Goal: Information Seeking & Learning: Learn about a topic

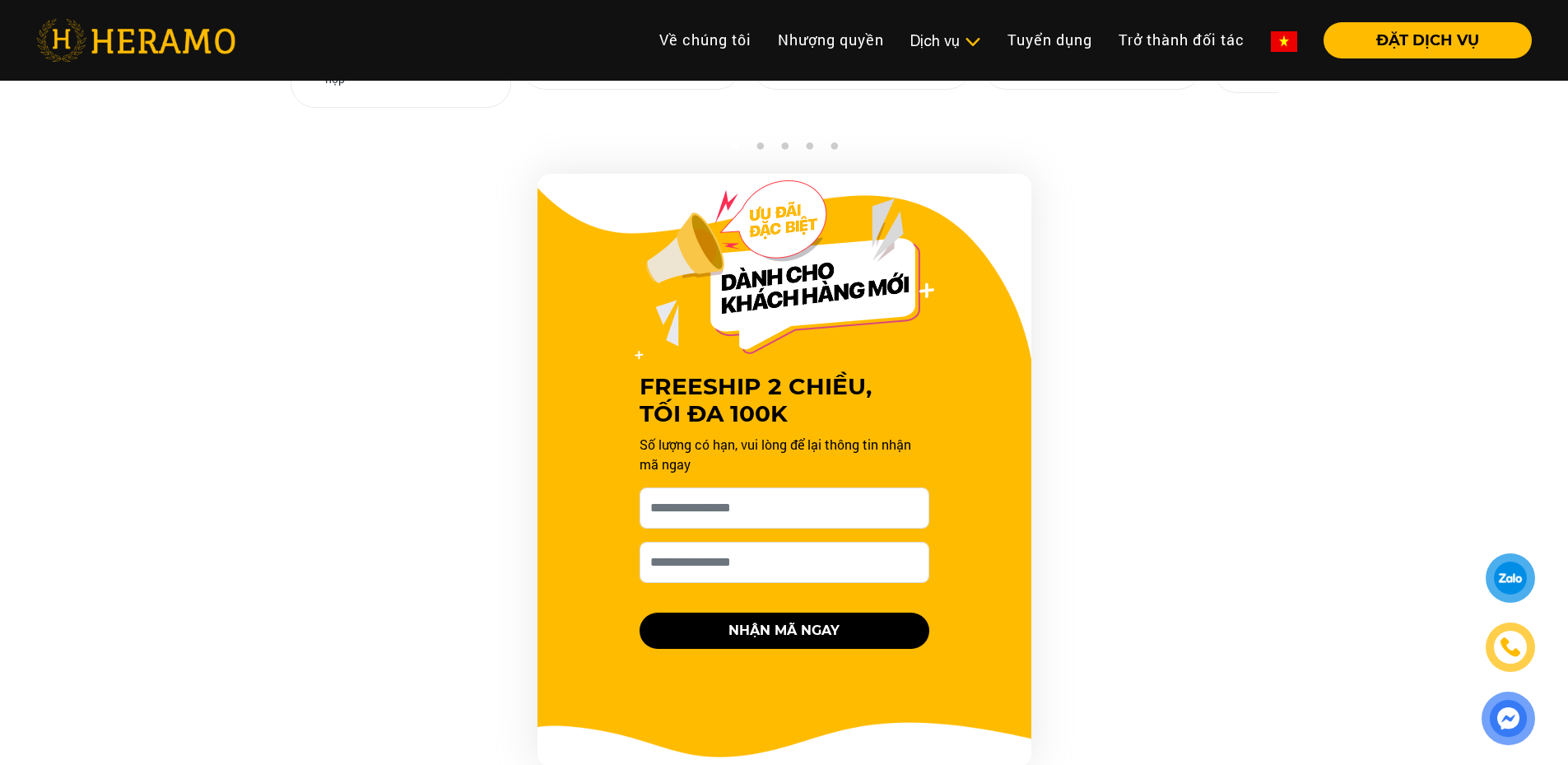
scroll to position [1647, 0]
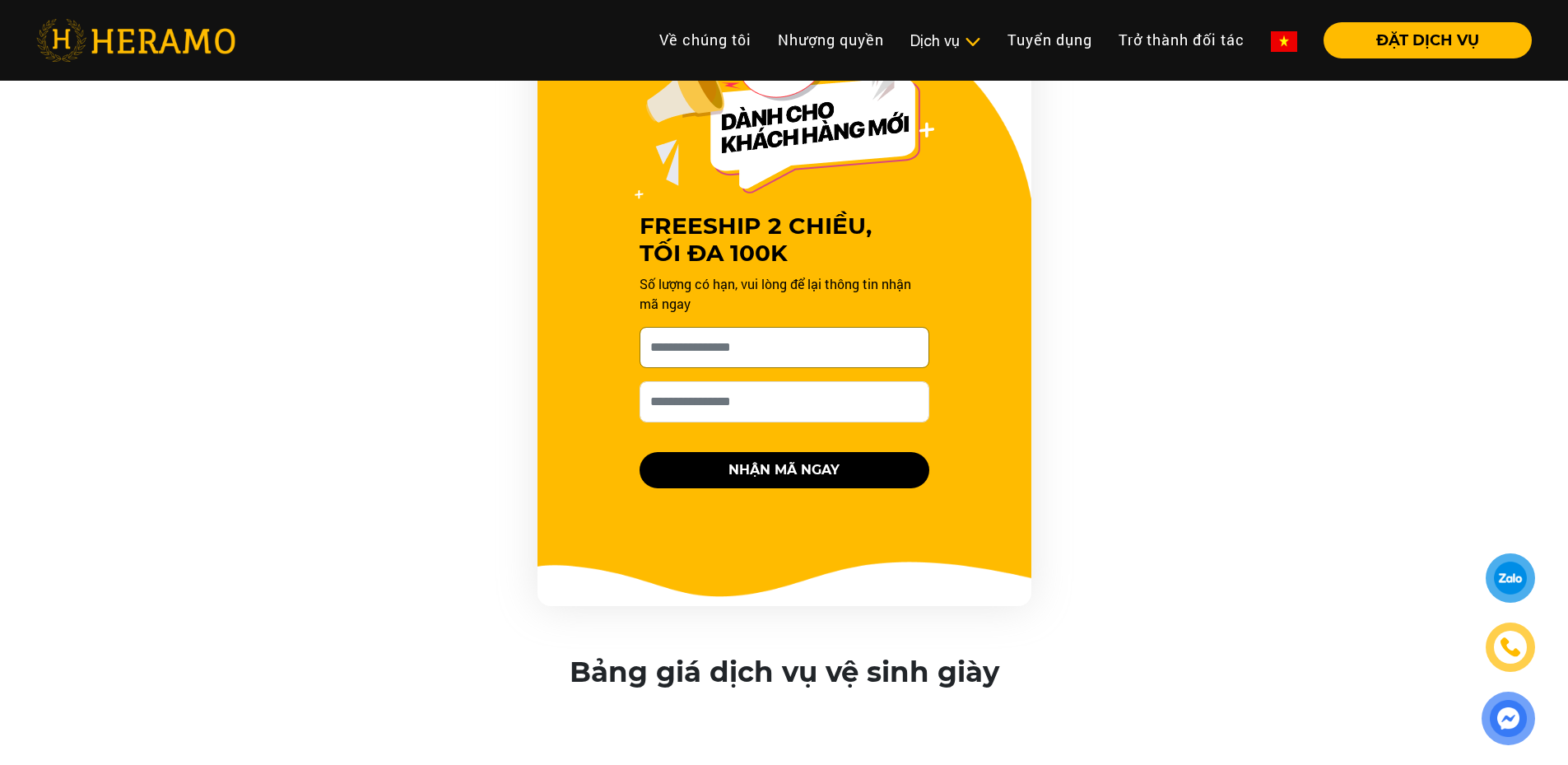
click at [794, 348] on input "[PERSON_NAME] xin tên của bạn nhé *" at bounding box center [785, 347] width 290 height 41
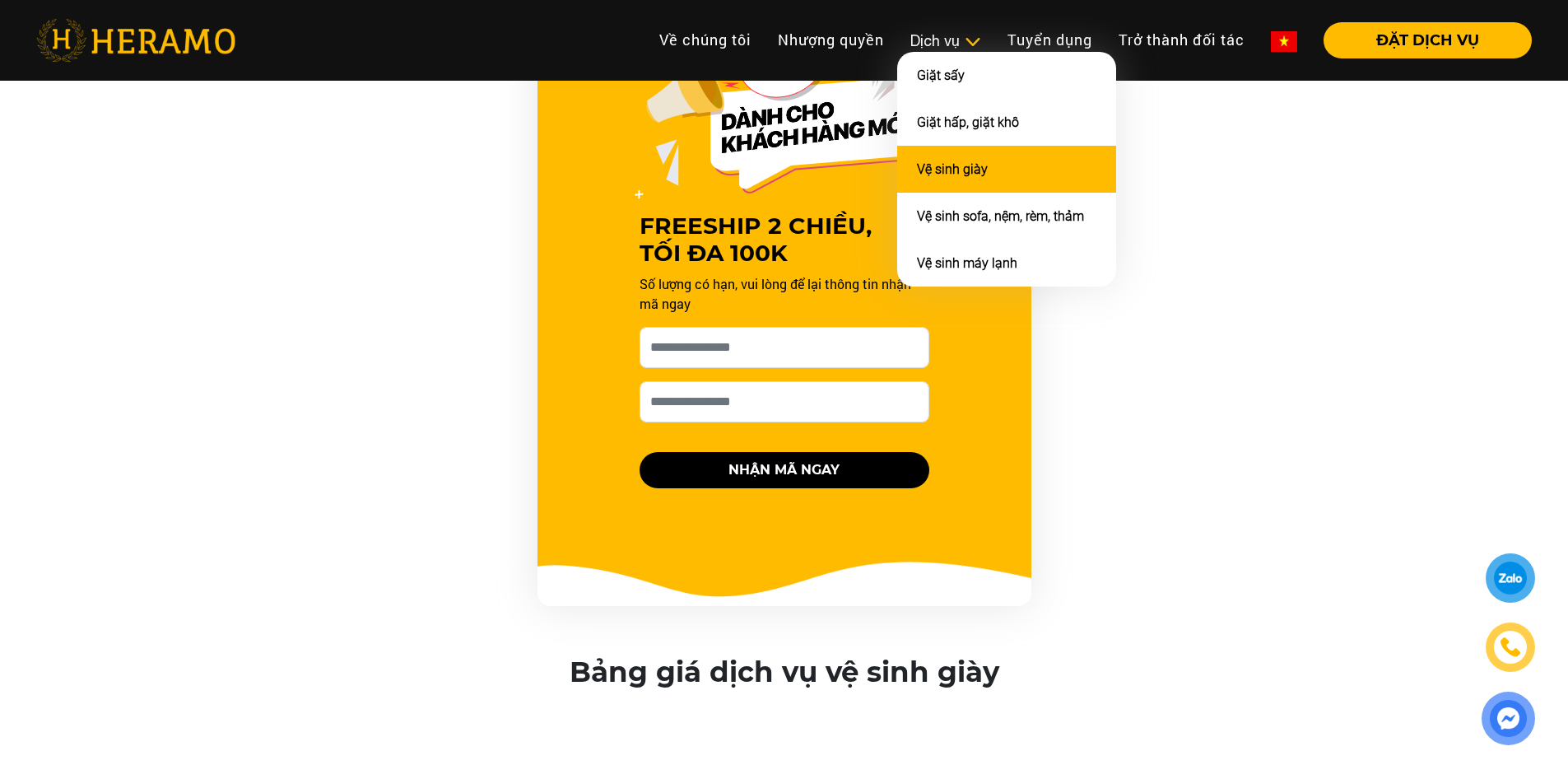
click at [977, 177] on li "Vệ sinh giày" at bounding box center [1007, 169] width 219 height 47
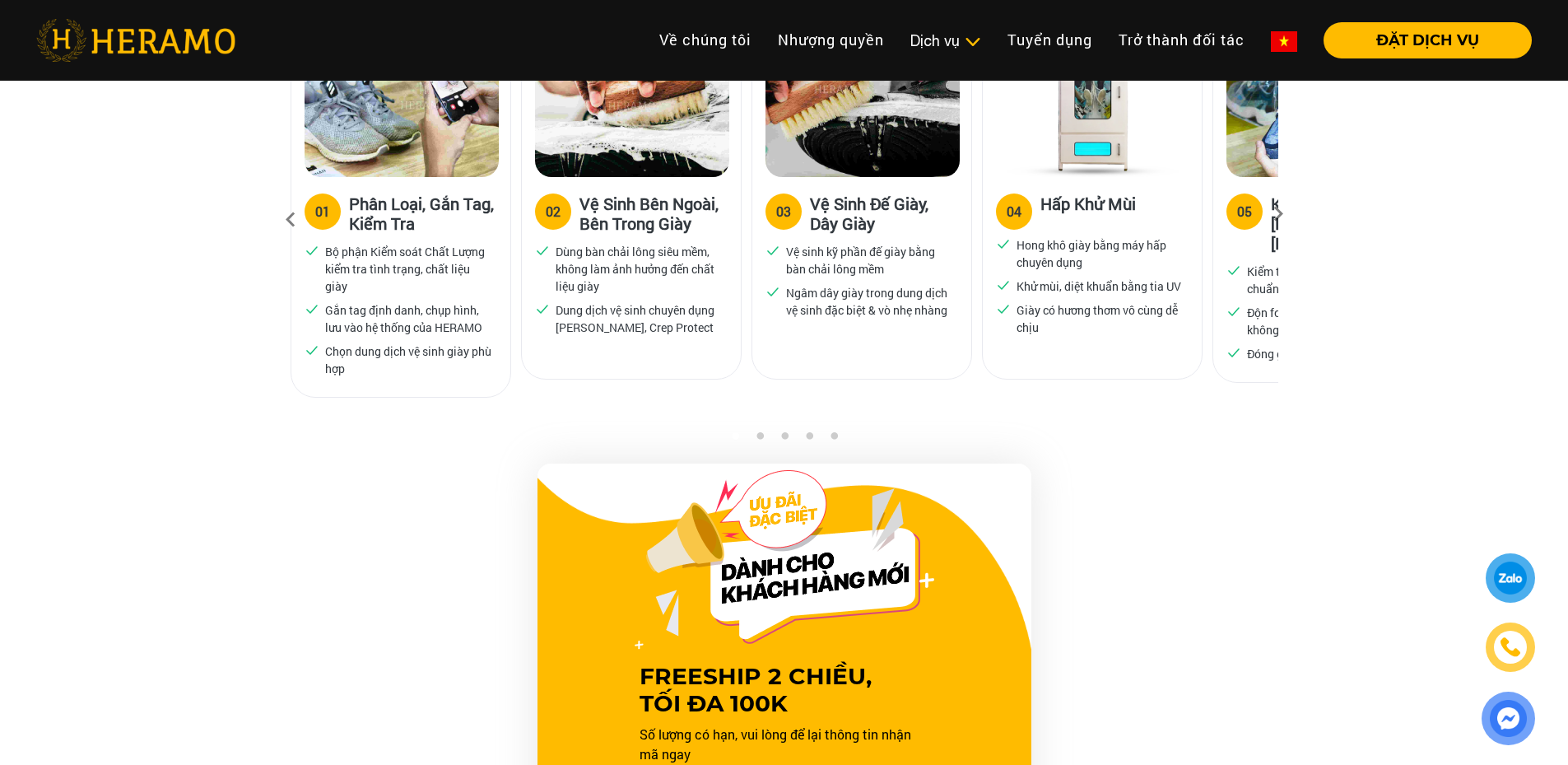
scroll to position [988, 0]
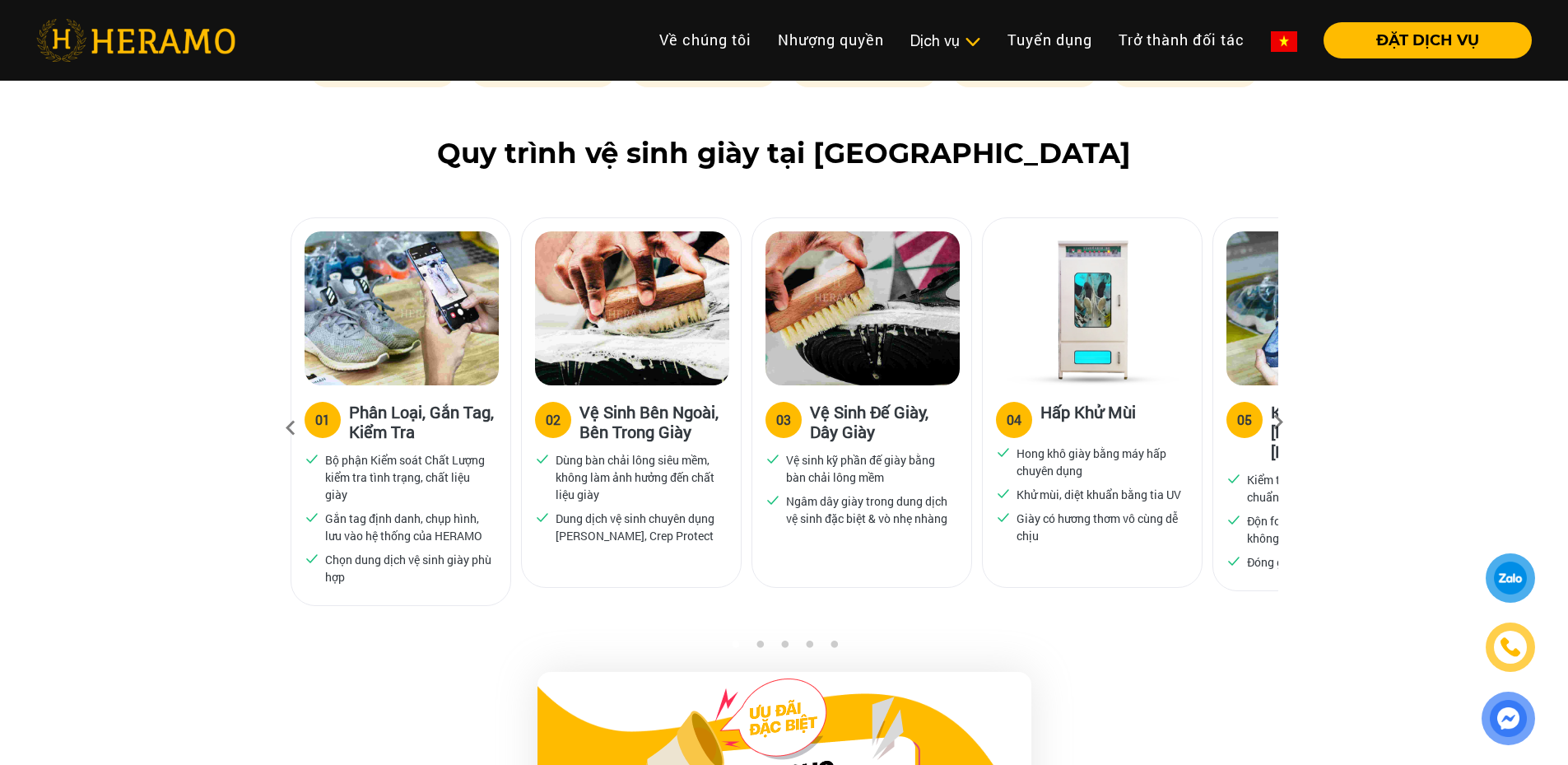
click at [1244, 416] on div "05" at bounding box center [1244, 420] width 15 height 20
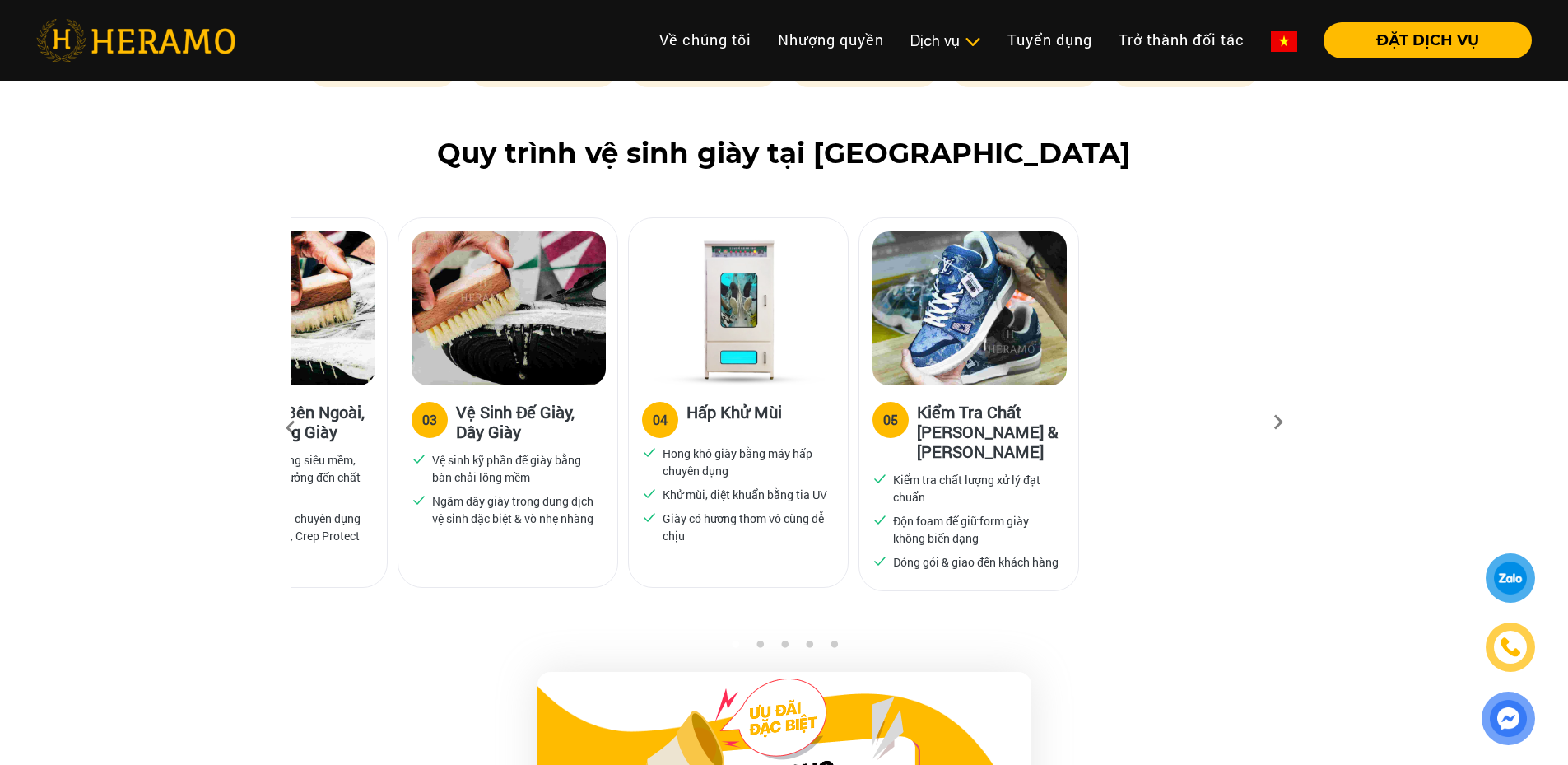
drag, startPoint x: 1231, startPoint y: 393, endPoint x: 976, endPoint y: 374, distance: 255.7
click at [969, 381] on div "05 Kiểm Tra Chất Lượng & Đóng Gói Kiểm tra chất lượng xử lý đạt chuẩn Độn foam …" at bounding box center [968, 404] width 221 height 374
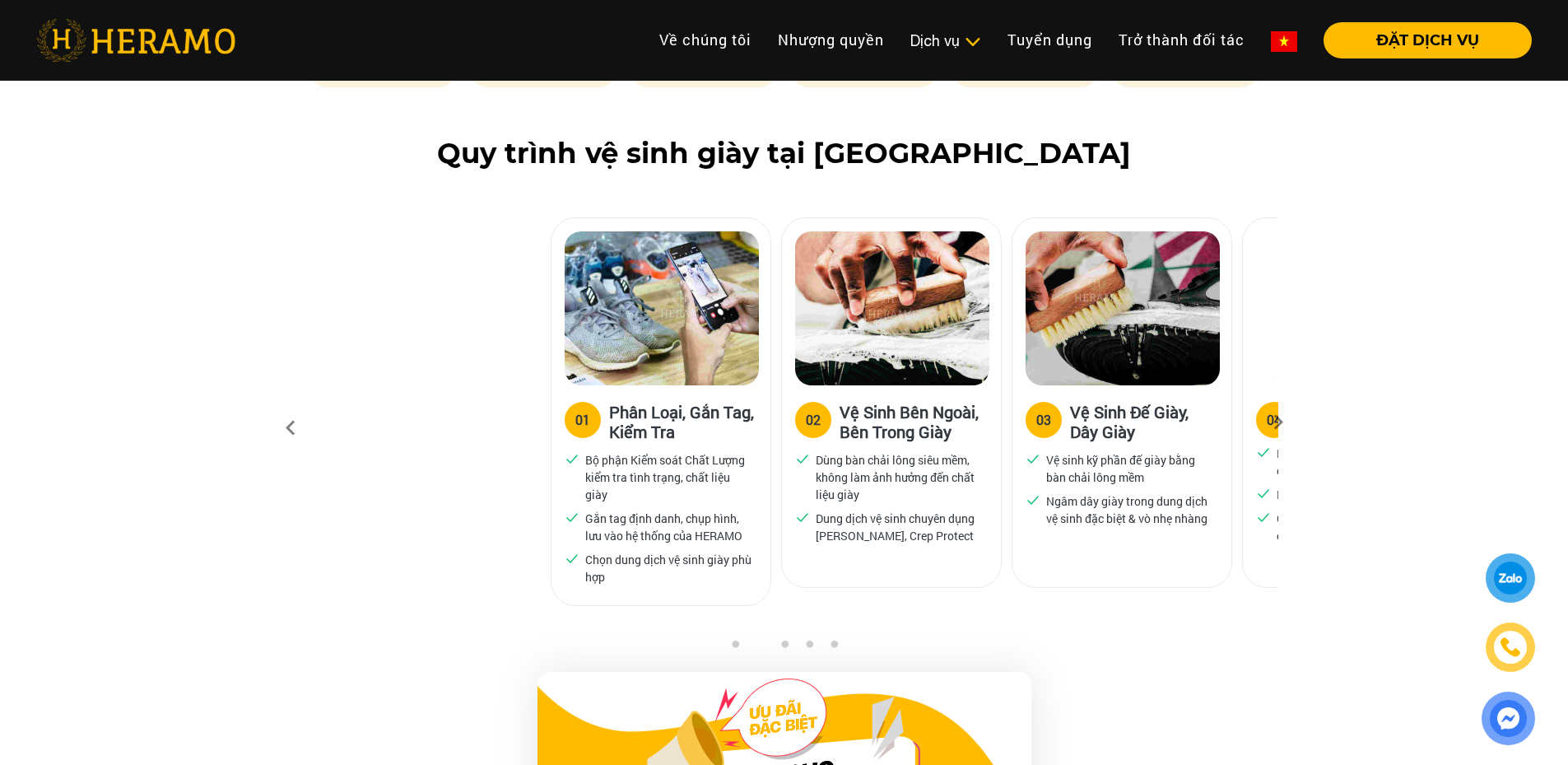
drag, startPoint x: 491, startPoint y: 386, endPoint x: 981, endPoint y: 392, distance: 490.0
click at [981, 392] on div "02 Vệ Sinh Bên Ngoài, Bên Trong Giày Dùng bàn chải lông siêu mềm, không làm ảnh…" at bounding box center [891, 474] width 219 height 179
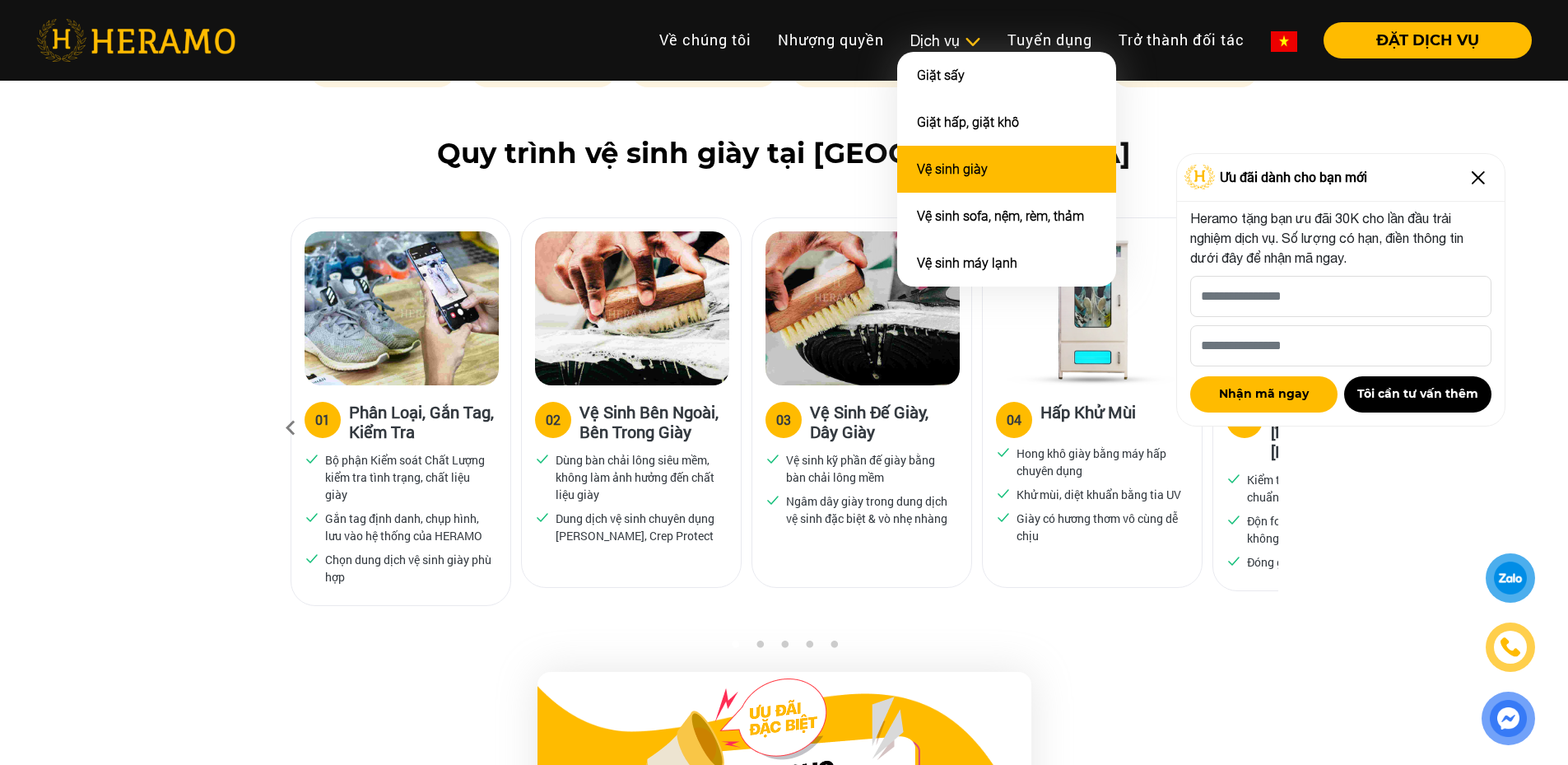
click at [962, 166] on link "Vệ sinh giày" at bounding box center [952, 169] width 71 height 16
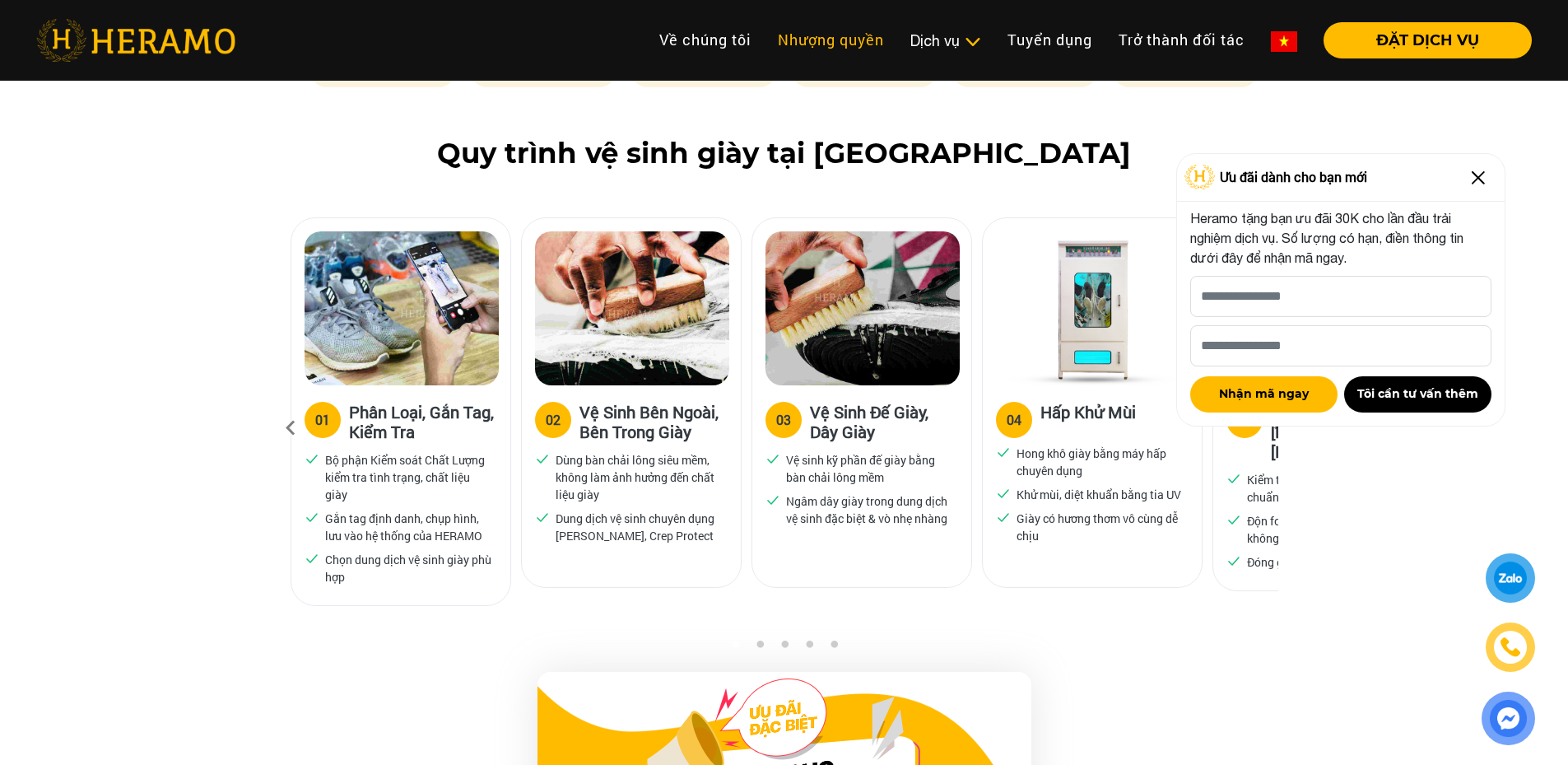
click at [841, 36] on link "Nhượng quyền" at bounding box center [831, 39] width 133 height 36
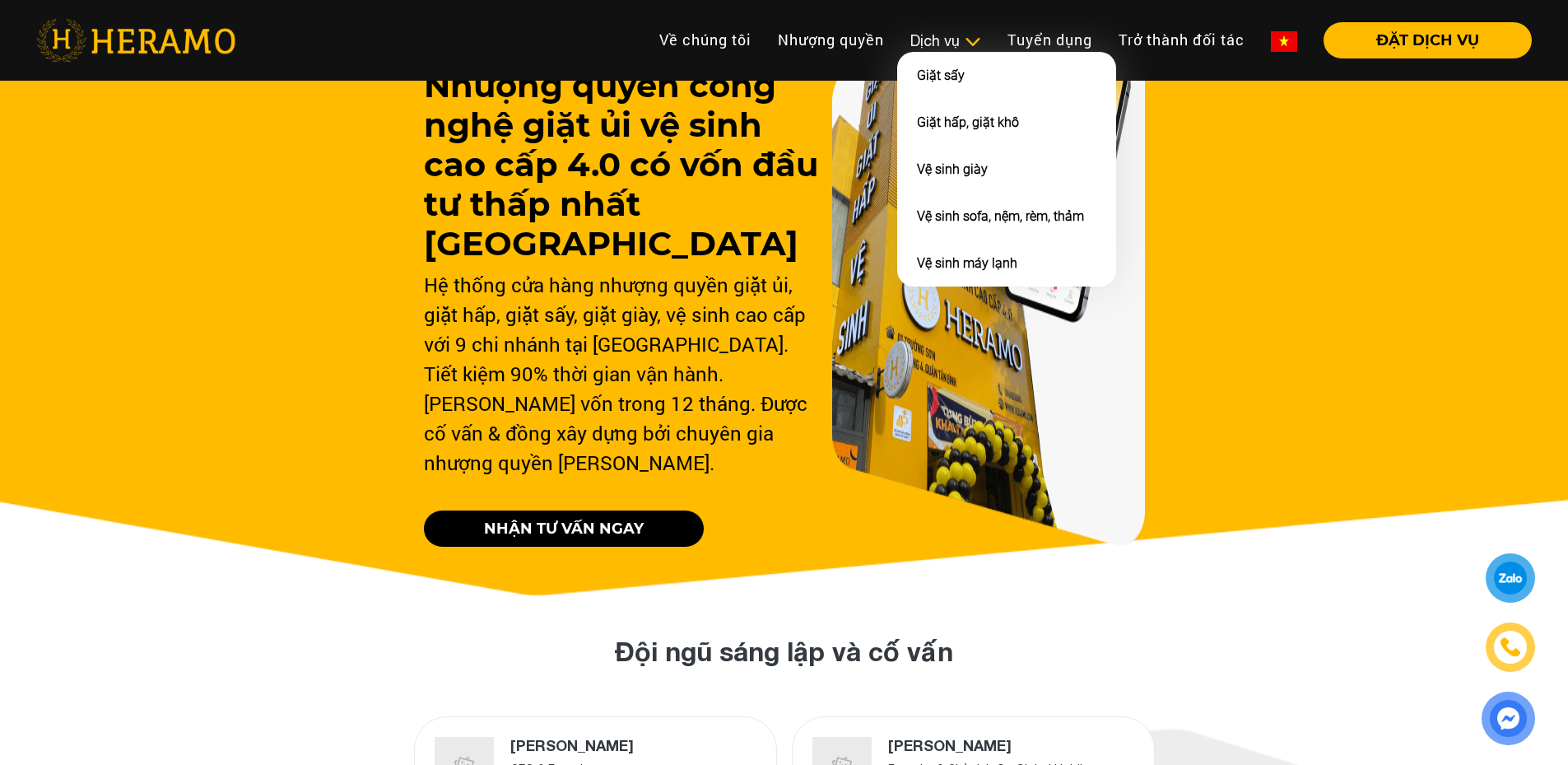
scroll to position [21, 0]
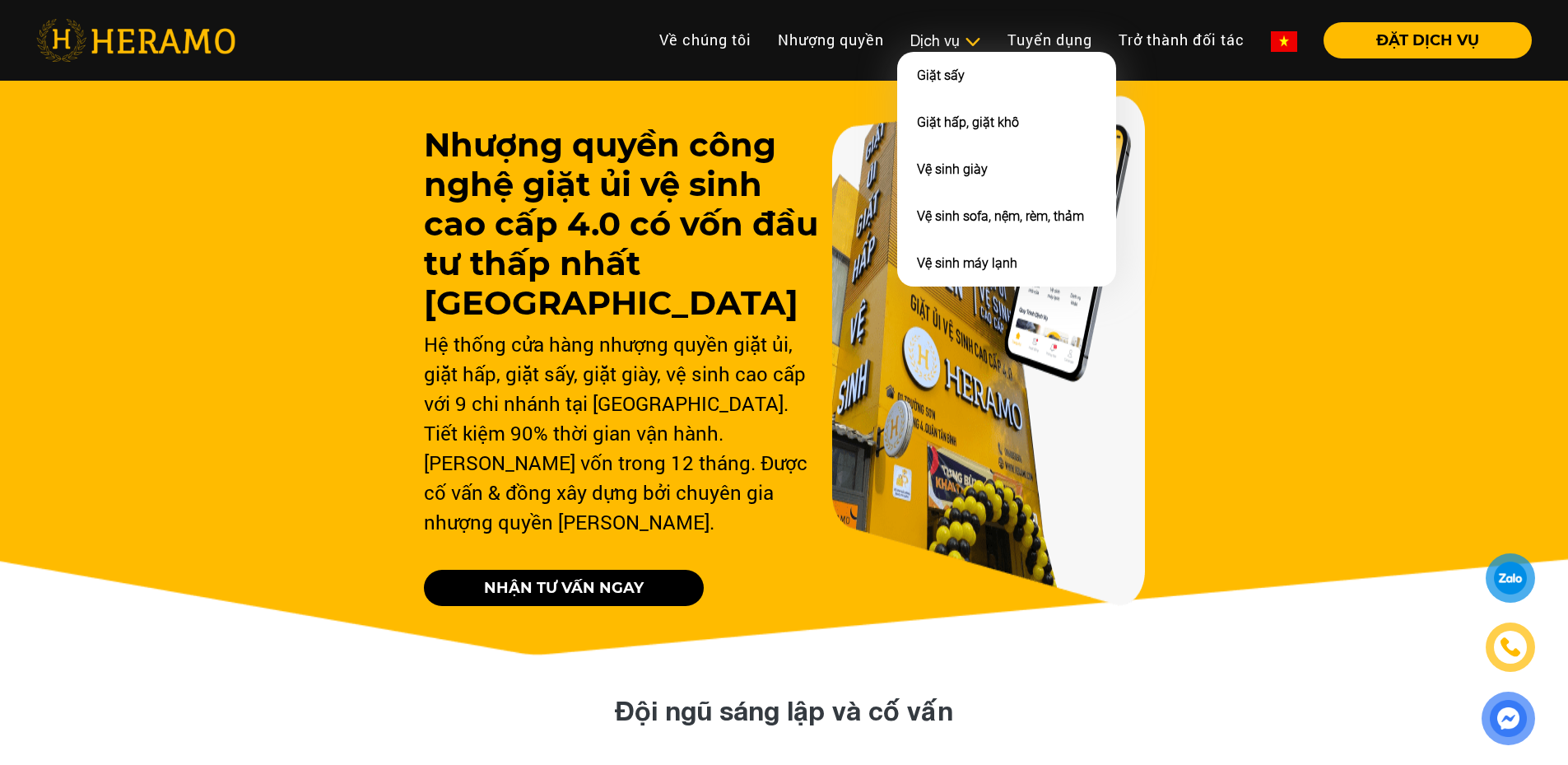
click at [934, 34] on div "Dịch vụ" at bounding box center [946, 40] width 71 height 22
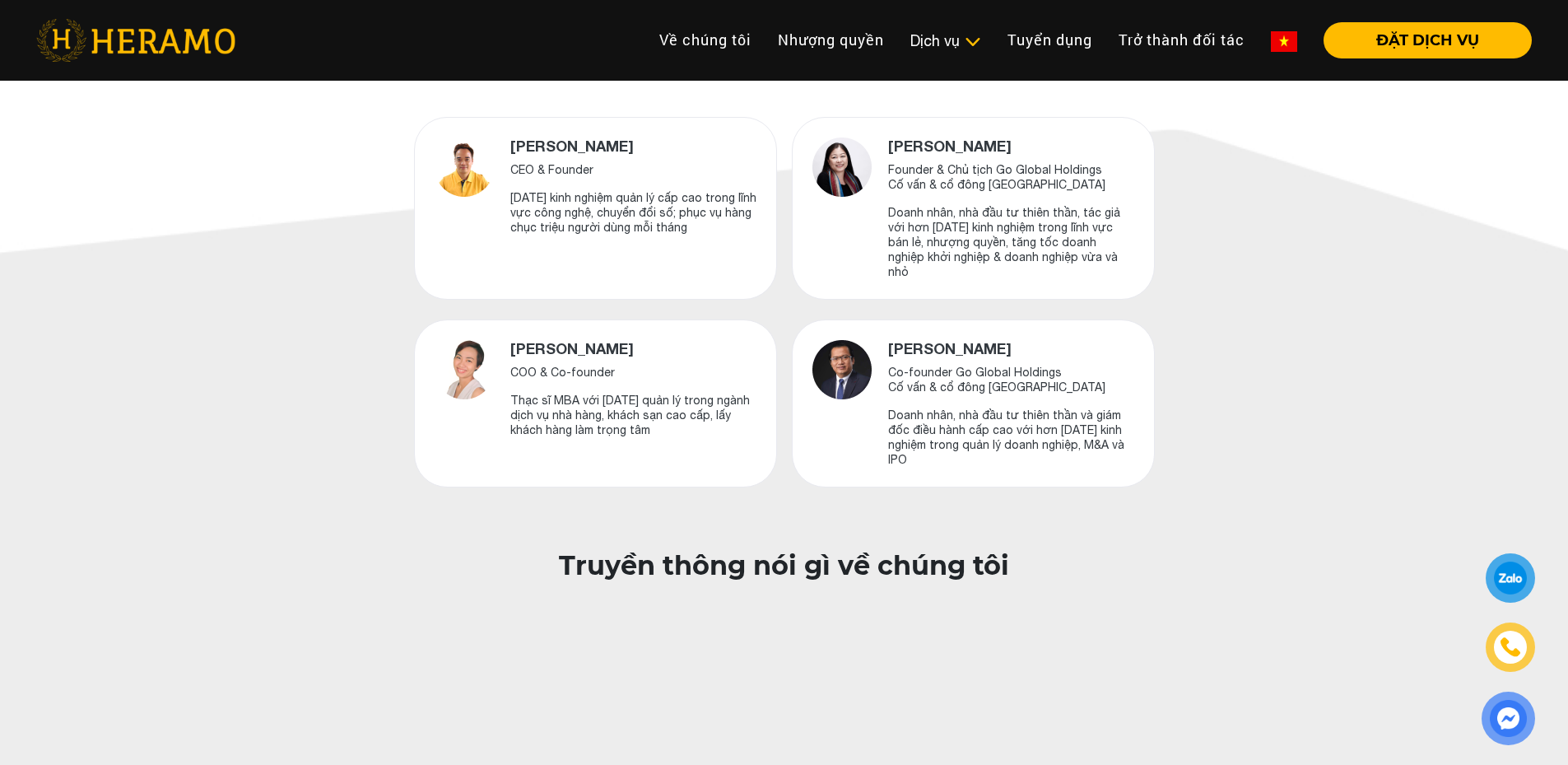
scroll to position [1338, 0]
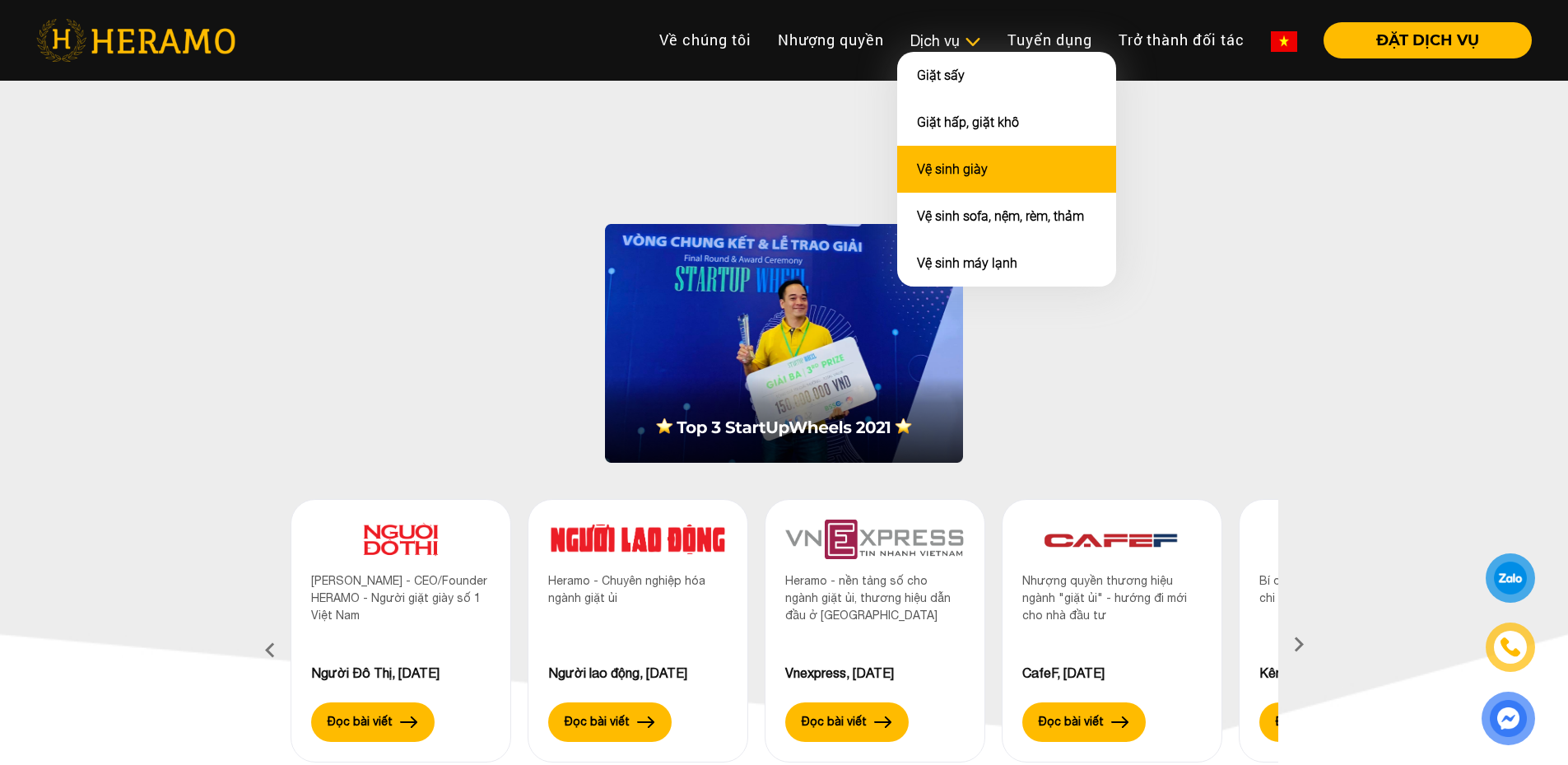
click at [927, 163] on link "Vệ sinh giày" at bounding box center [952, 169] width 71 height 16
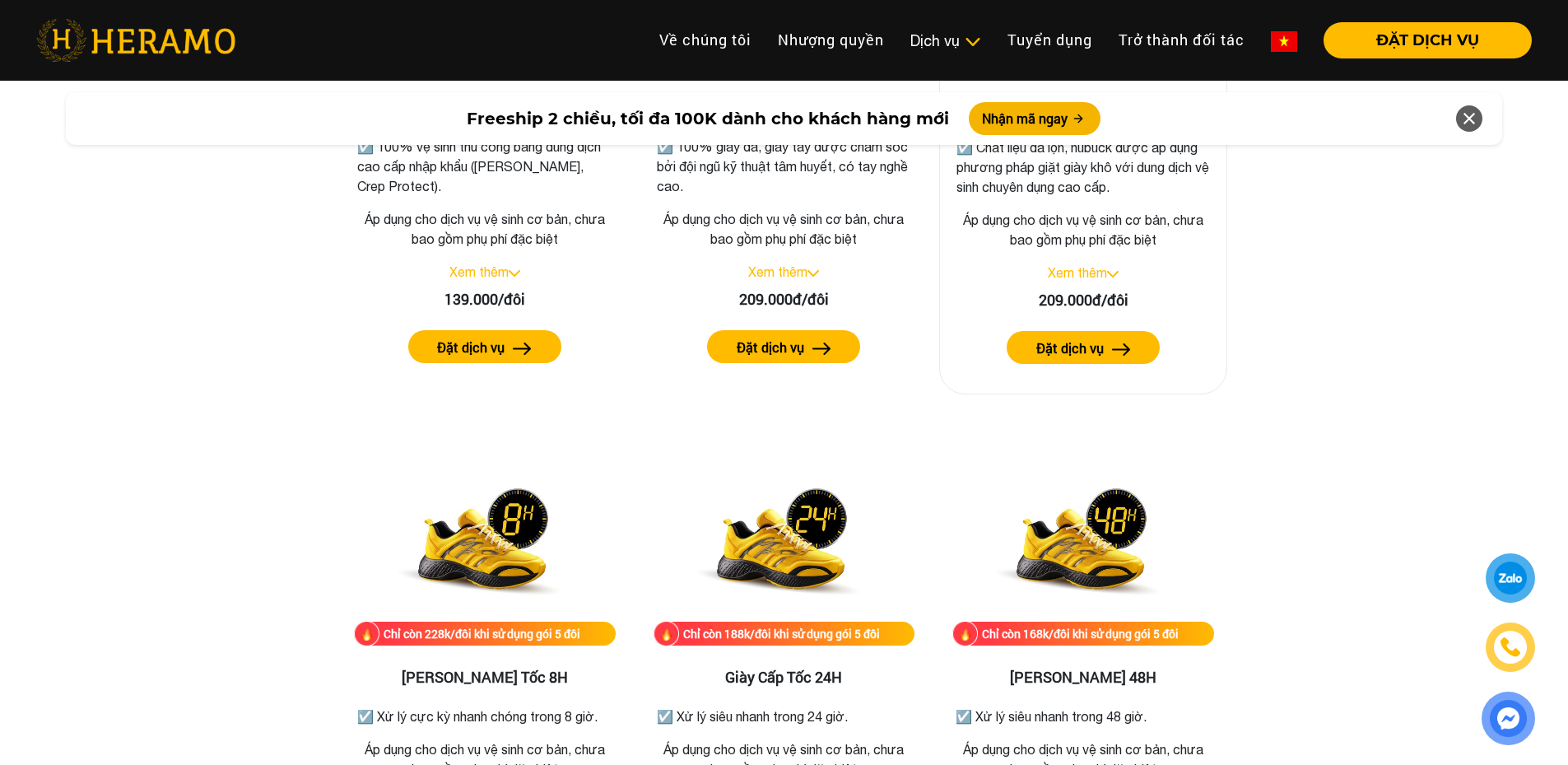
scroll to position [2799, 0]
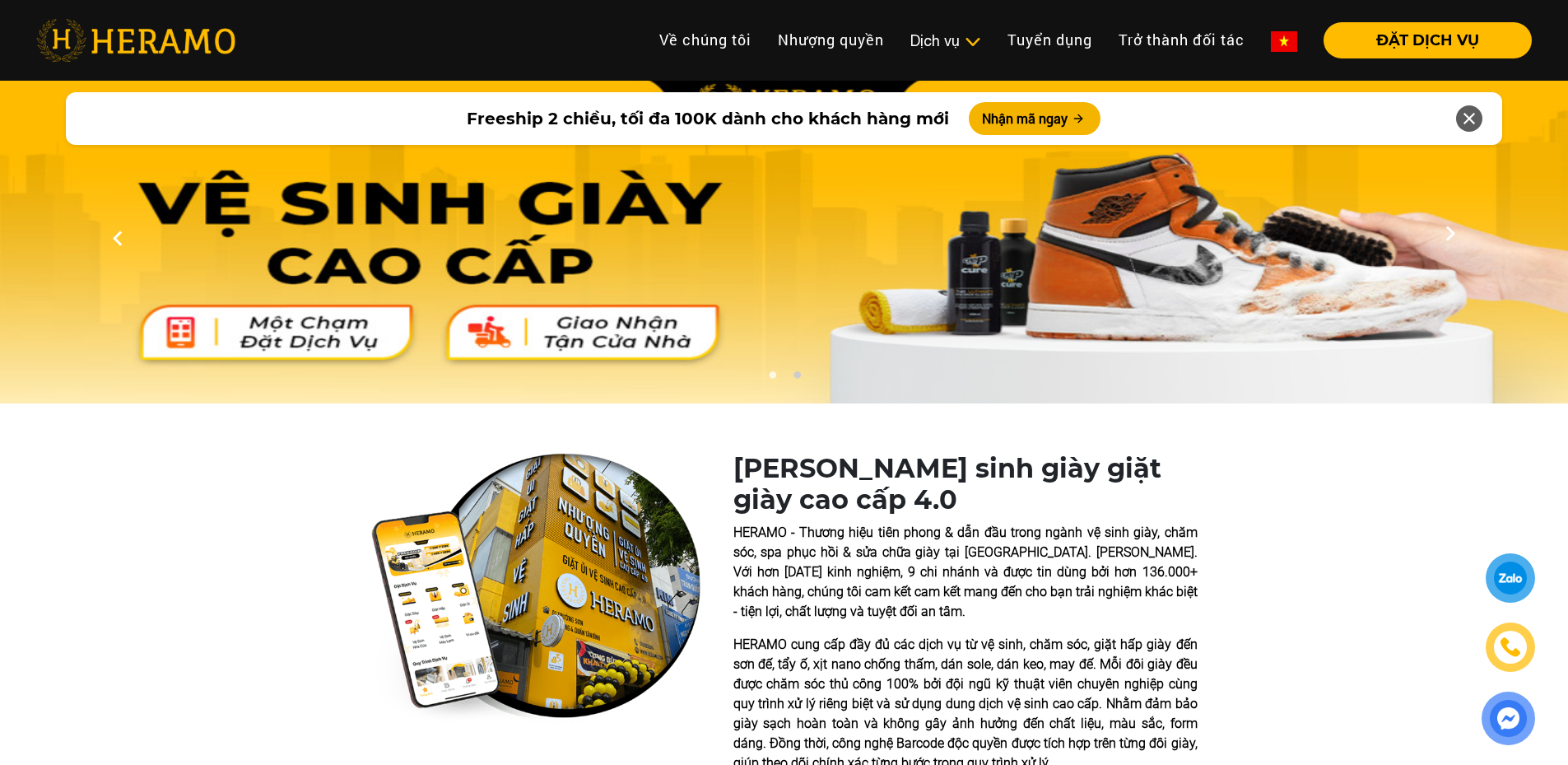
scroll to position [1647, 0]
